Goal: Transaction & Acquisition: Purchase product/service

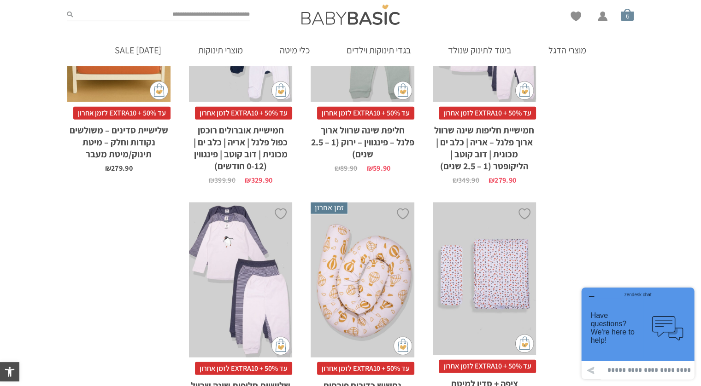
click at [632, 16] on span "סל קניות" at bounding box center [627, 14] width 13 height 13
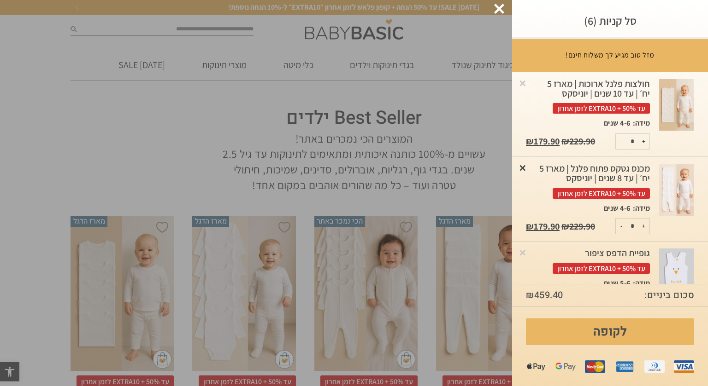
click at [527, 172] on link "×" at bounding box center [522, 167] width 9 height 9
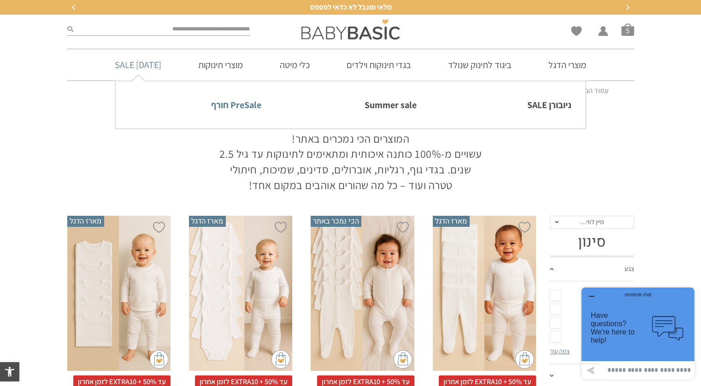
click at [246, 108] on link "PreSale חורף" at bounding box center [195, 104] width 132 height 19
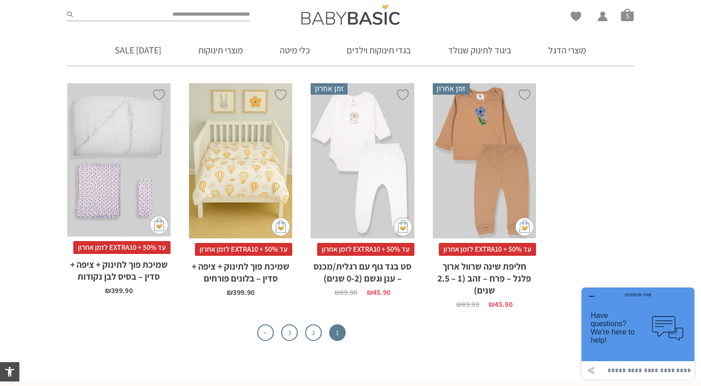
scroll to position [3101, 0]
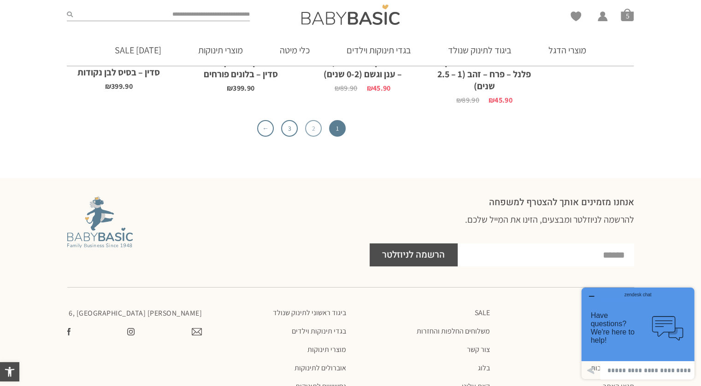
click at [313, 120] on link "2" at bounding box center [313, 128] width 17 height 17
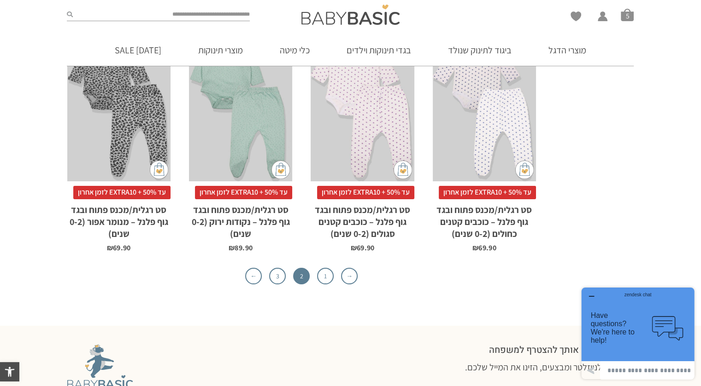
scroll to position [2856, 0]
click at [272, 268] on link "3" at bounding box center [277, 276] width 17 height 17
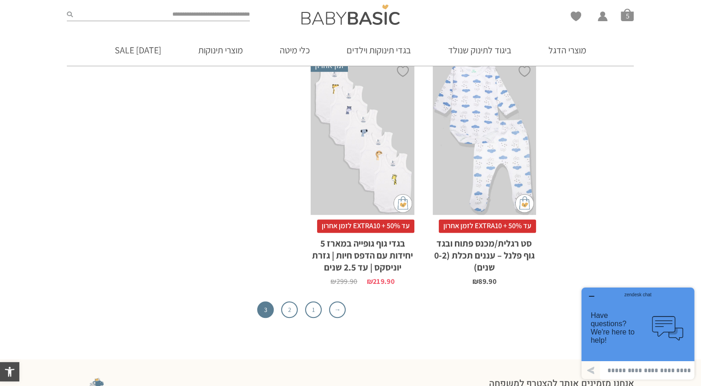
scroll to position [507, 0]
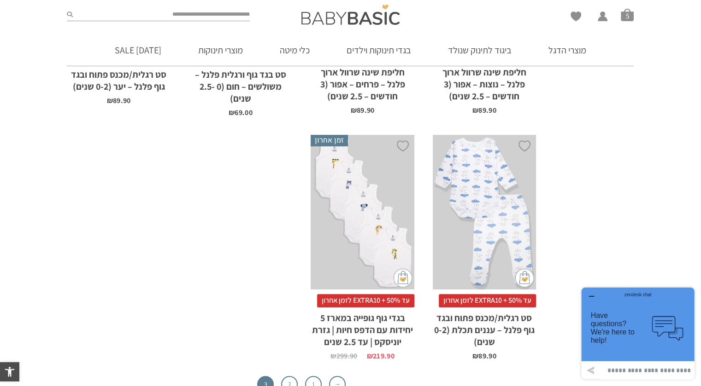
click at [330, 234] on div "x בחירת מידה 0-3m 3-6m 6-12m 12-18m 18-24m 24-30m" at bounding box center [361, 212] width 103 height 155
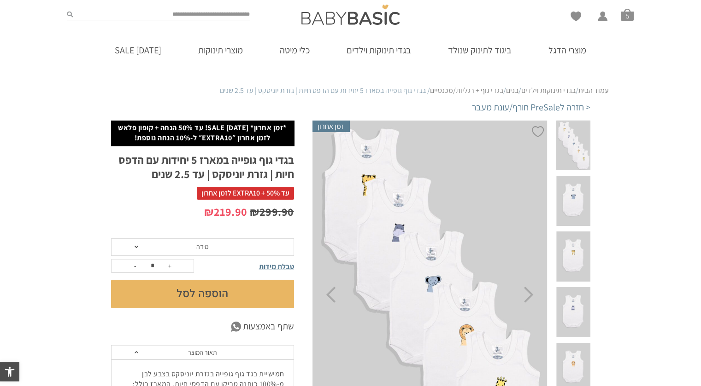
scroll to position [138, 0]
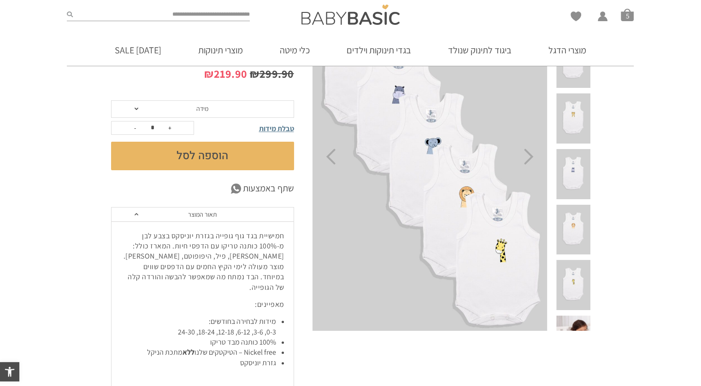
click at [250, 112] on span "מידה" at bounding box center [202, 109] width 183 height 18
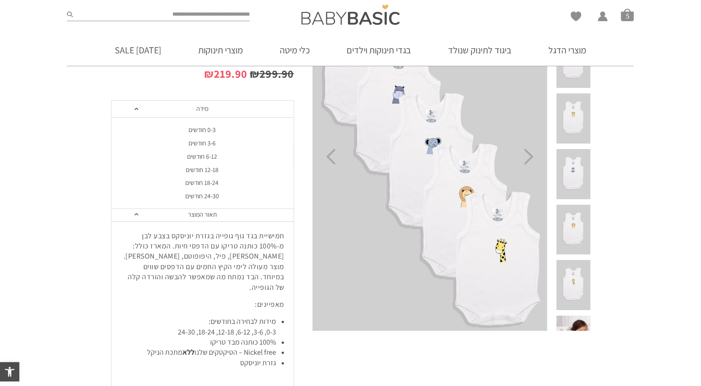
click at [250, 112] on span "מידה" at bounding box center [202, 109] width 183 height 18
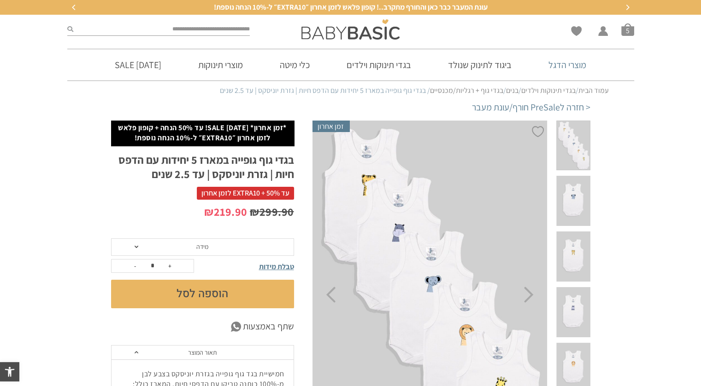
scroll to position [0, 0]
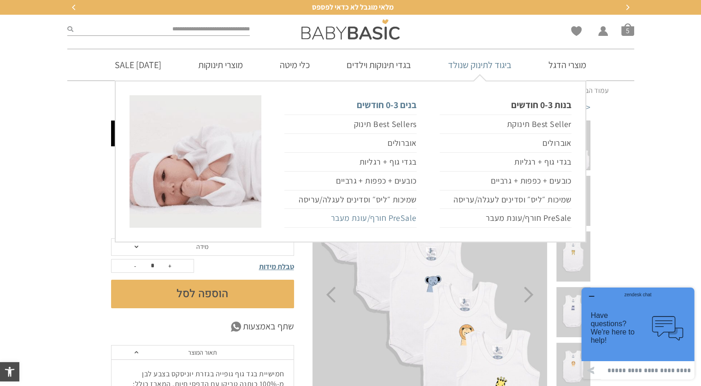
click at [398, 218] on link "PreSale חורף/עונת מעבר" at bounding box center [350, 218] width 132 height 19
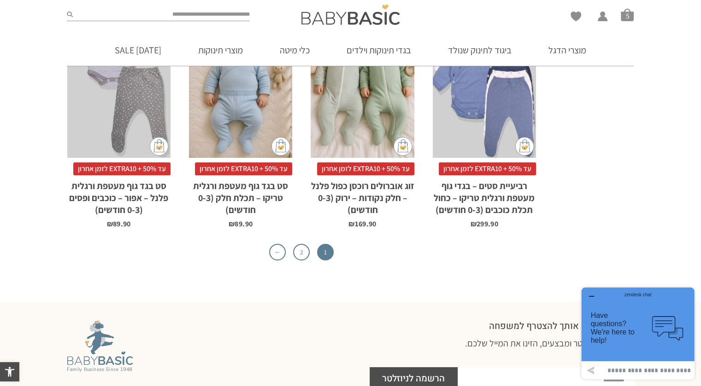
scroll to position [2963, 0]
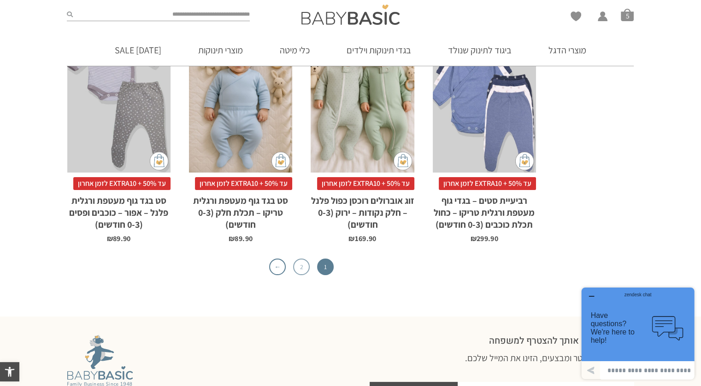
click at [302, 259] on link "2" at bounding box center [301, 267] width 17 height 17
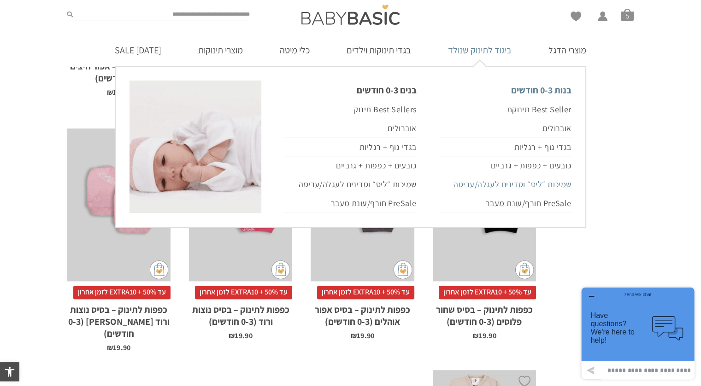
scroll to position [1488, 0]
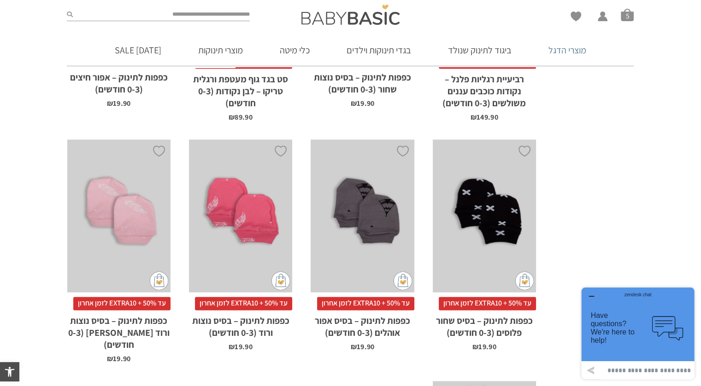
click at [568, 50] on link "מוצרי הדגל" at bounding box center [566, 50] width 65 height 31
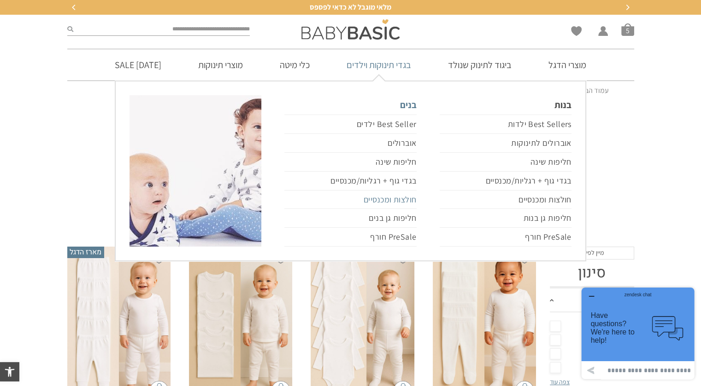
click at [407, 203] on link "חולצות ומכנסיים" at bounding box center [350, 200] width 132 height 19
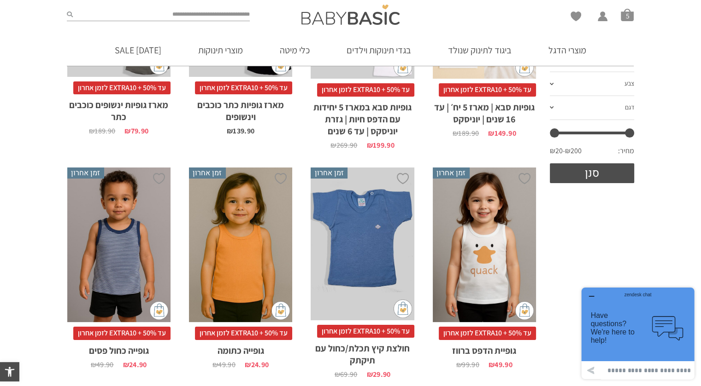
click at [496, 238] on div "x בחירת מידה 6-12m 1-2y 4-5-שנים 5-6-שנים 2-3y" at bounding box center [484, 245] width 103 height 155
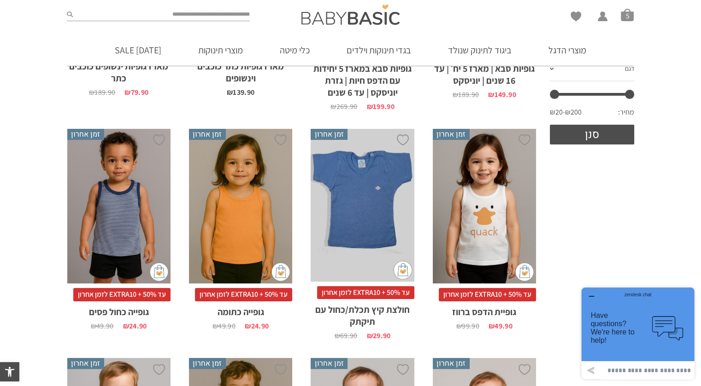
scroll to position [276, 0]
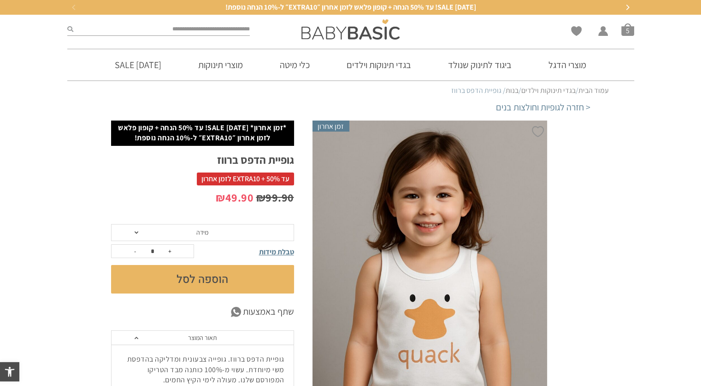
click at [241, 231] on span "מידה" at bounding box center [202, 233] width 183 height 18
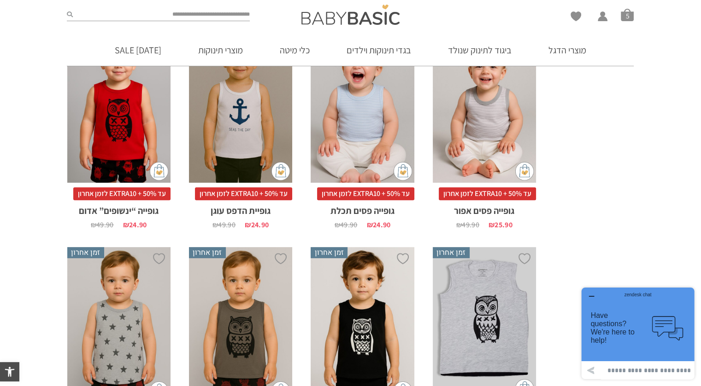
scroll to position [521, 0]
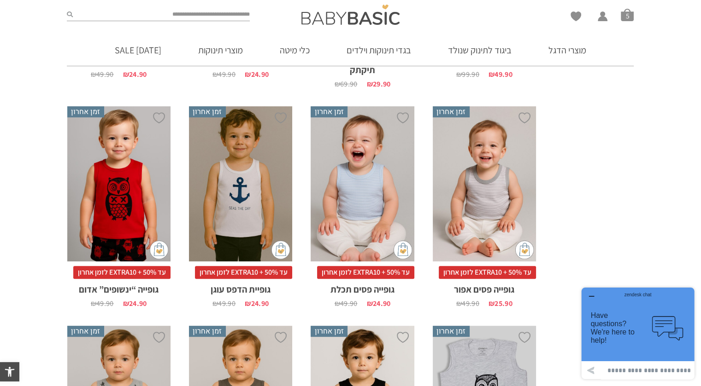
click at [317, 196] on div "x בחירת מידה 6-12m 1-2y 4-5-שנים 5-6-שנים 2-3y" at bounding box center [361, 183] width 103 height 155
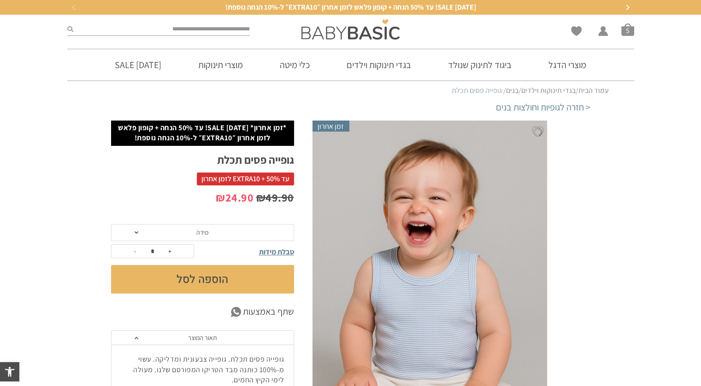
click at [148, 236] on span "מידה" at bounding box center [202, 233] width 183 height 18
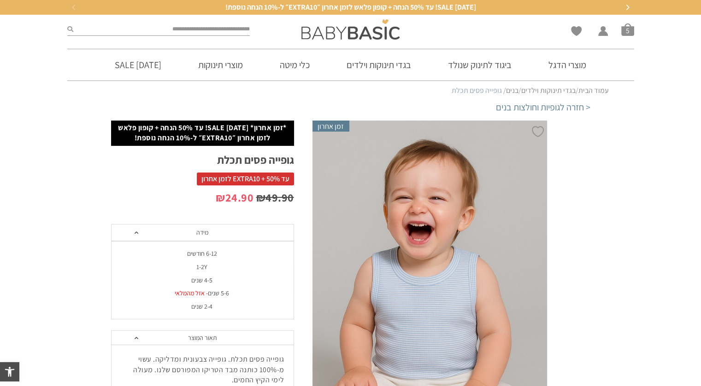
click at [207, 280] on div "4-5 שנים" at bounding box center [202, 281] width 183 height 8
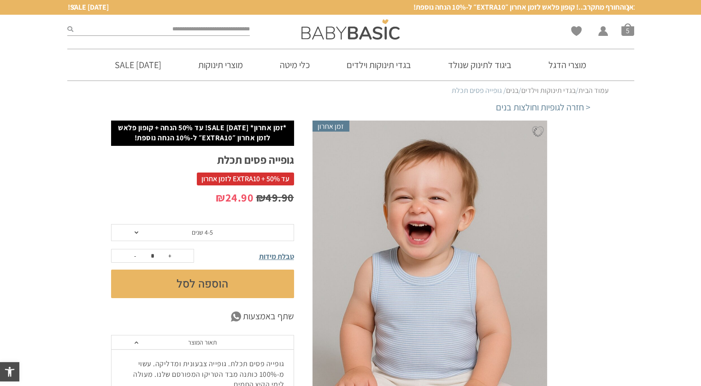
click at [202, 284] on button "הוספה לסל" at bounding box center [202, 284] width 183 height 29
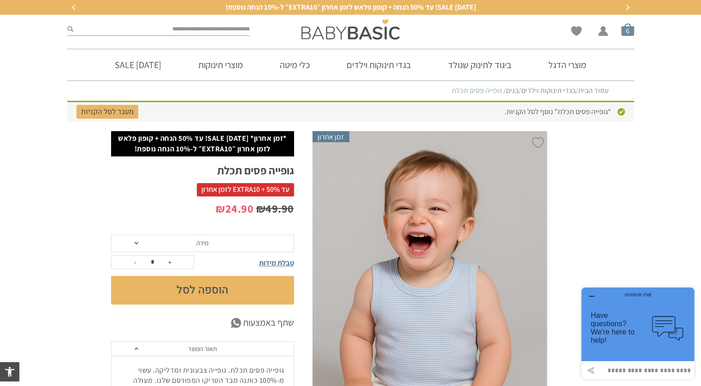
click at [632, 34] on span "סל קניות" at bounding box center [627, 29] width 13 height 13
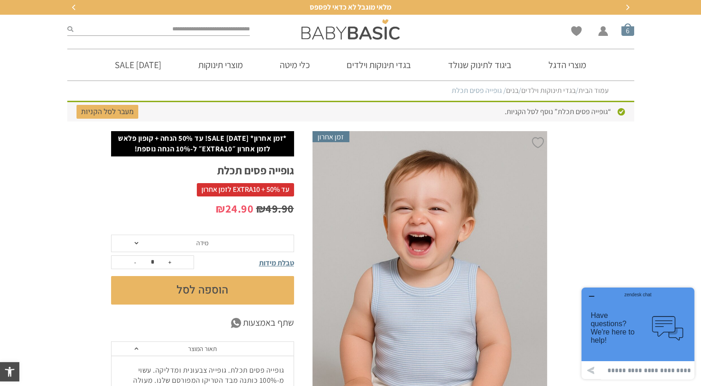
click at [624, 31] on span "סל קניות" at bounding box center [627, 29] width 13 height 13
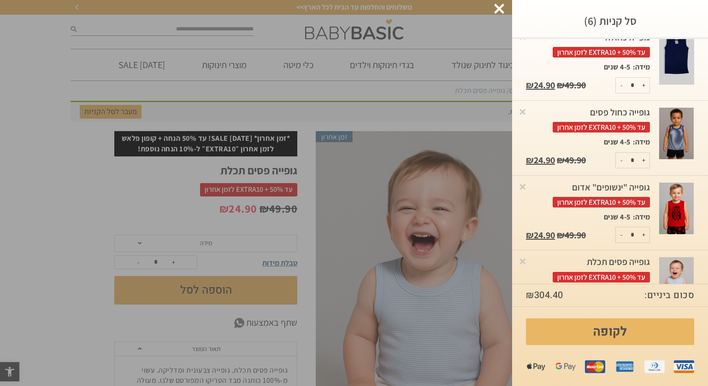
scroll to position [230, 0]
